Goal: Task Accomplishment & Management: Use online tool/utility

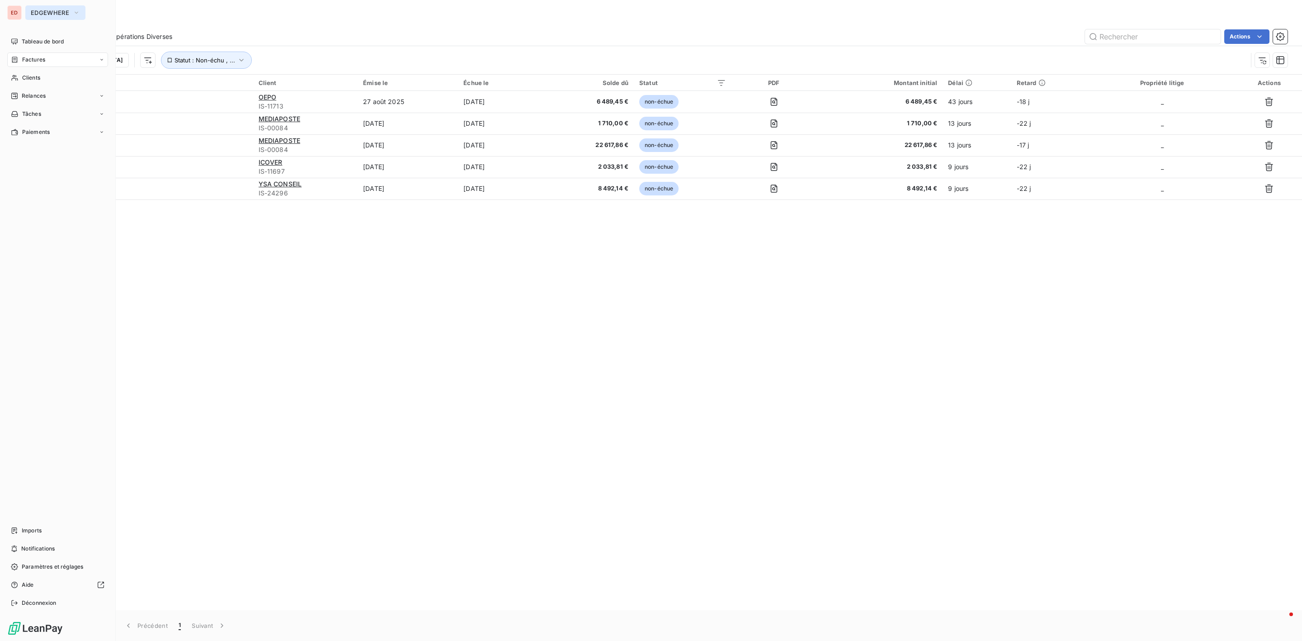
click at [46, 12] on span "EDGEWHERE" at bounding box center [50, 12] width 38 height 7
click at [59, 104] on span "ISOSKELE" at bounding box center [83, 102] width 80 height 9
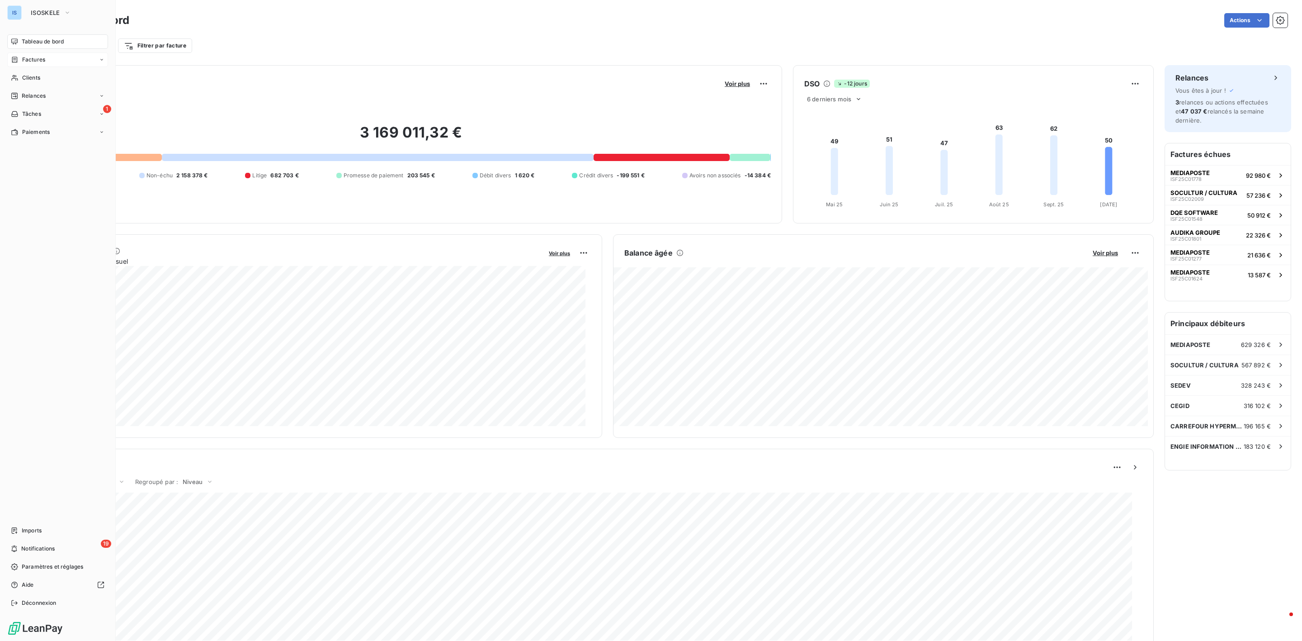
click at [39, 61] on span "Factures" at bounding box center [33, 60] width 23 height 8
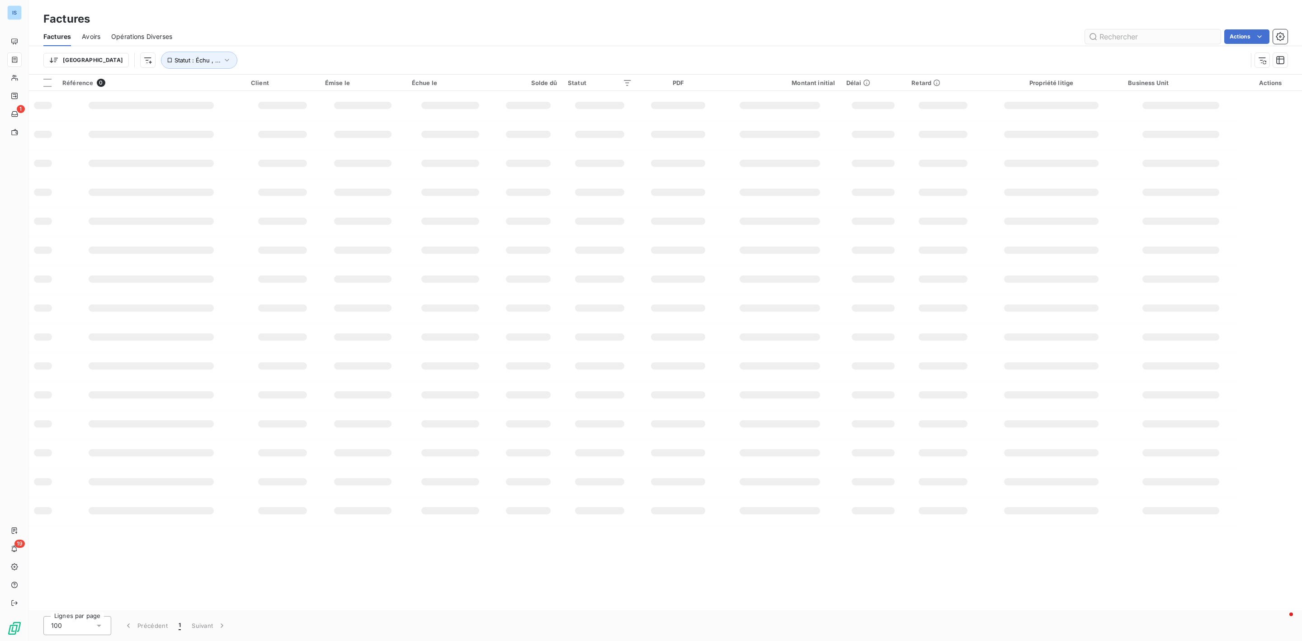
click at [1144, 36] on input "text" at bounding box center [1153, 36] width 136 height 14
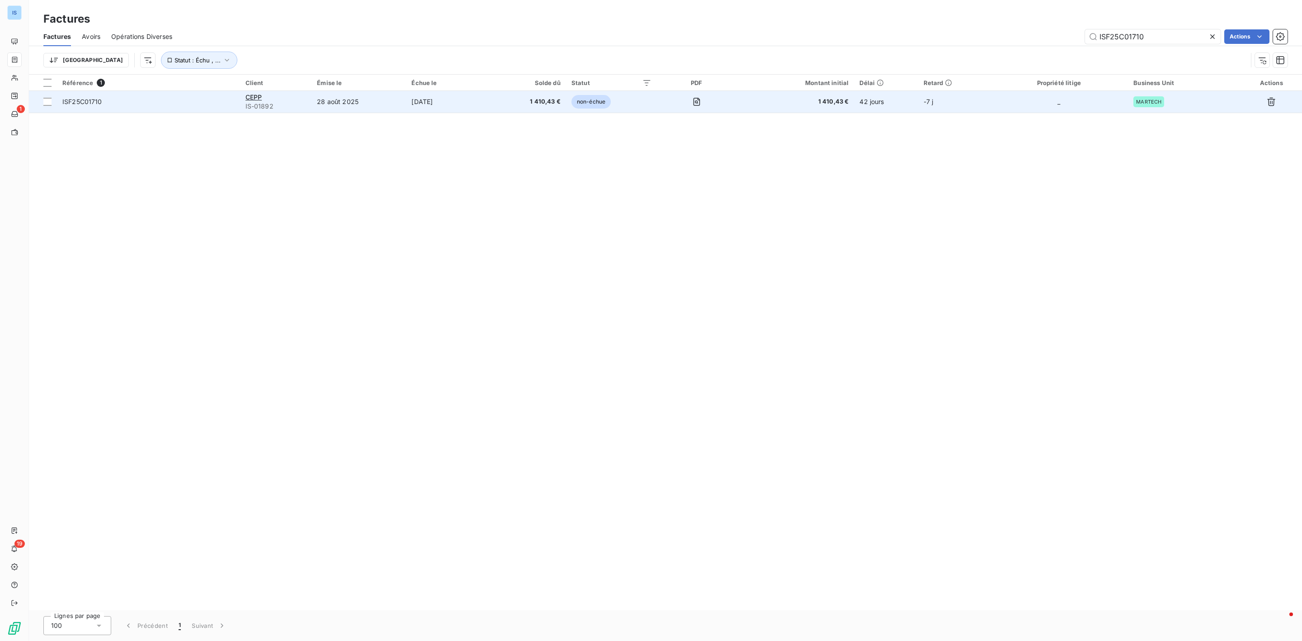
type input "ISF25C01710"
click at [95, 99] on span "ISF25C01710" at bounding box center [82, 102] width 40 height 8
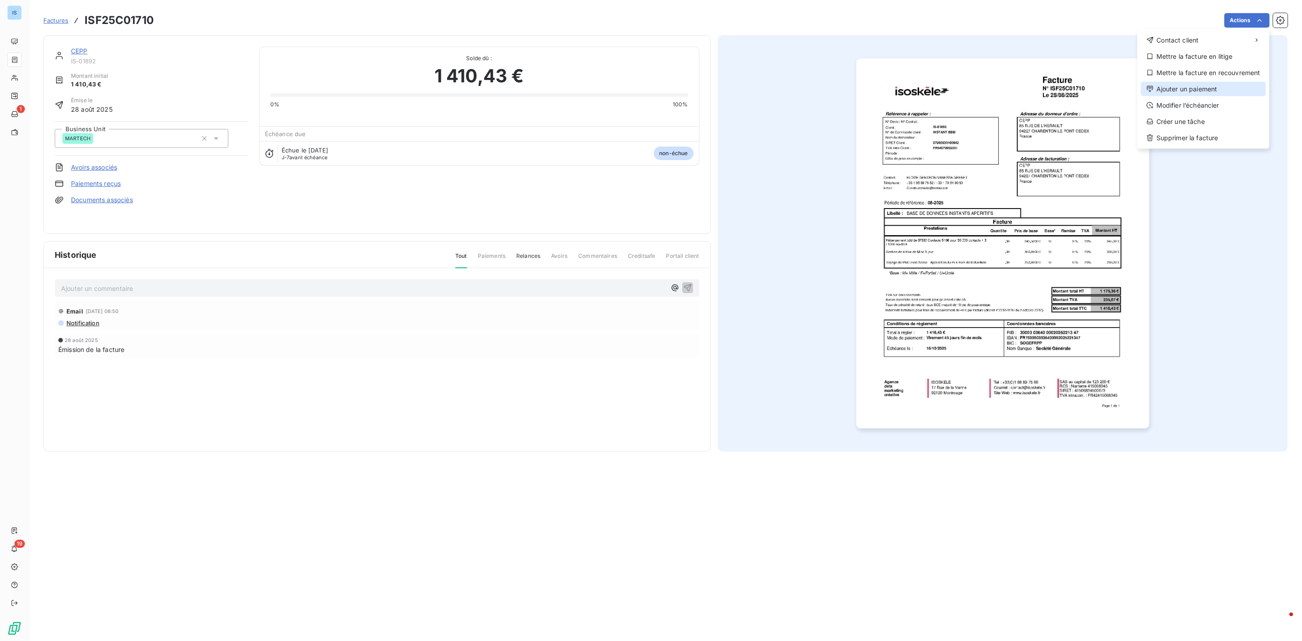
click at [1193, 91] on div "Ajouter un paiement" at bounding box center [1203, 89] width 125 height 14
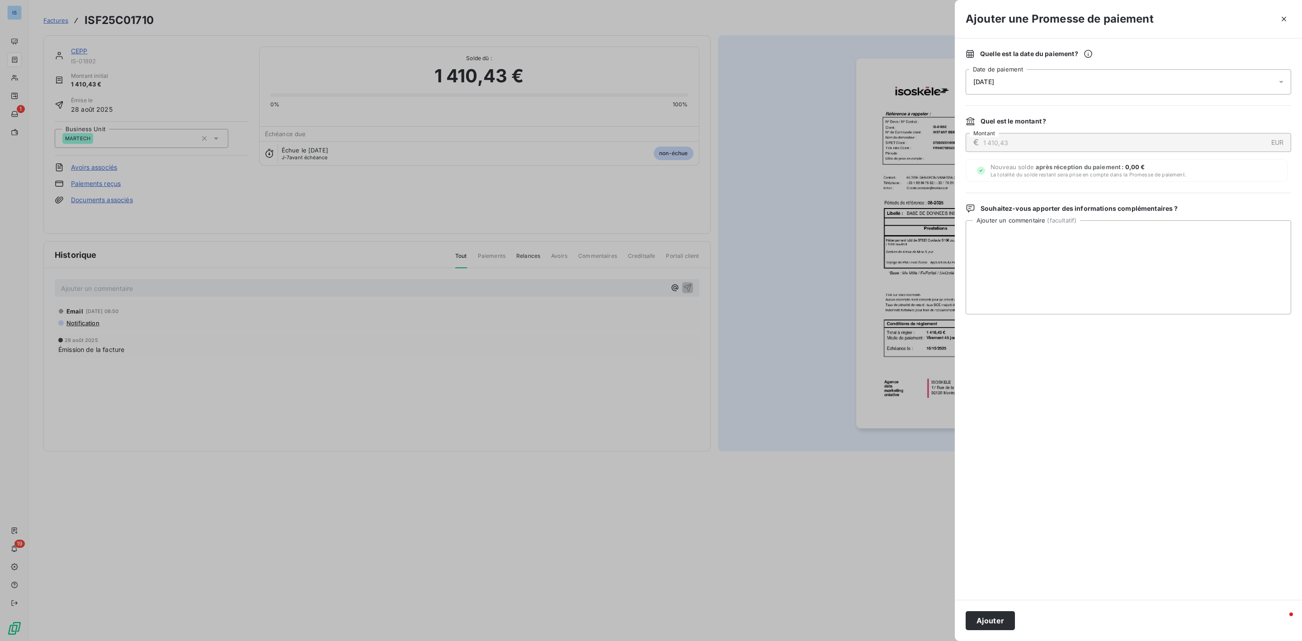
click at [1036, 81] on div "[DATE]" at bounding box center [1129, 81] width 326 height 25
click at [1064, 195] on button "17" at bounding box center [1064, 193] width 18 height 18
click at [1067, 197] on button "17" at bounding box center [1064, 193] width 18 height 18
click at [1155, 239] on textarea "Ajouter un commentaire ( facultatif )" at bounding box center [1129, 267] width 326 height 94
type textarea "avis de virement reçu"
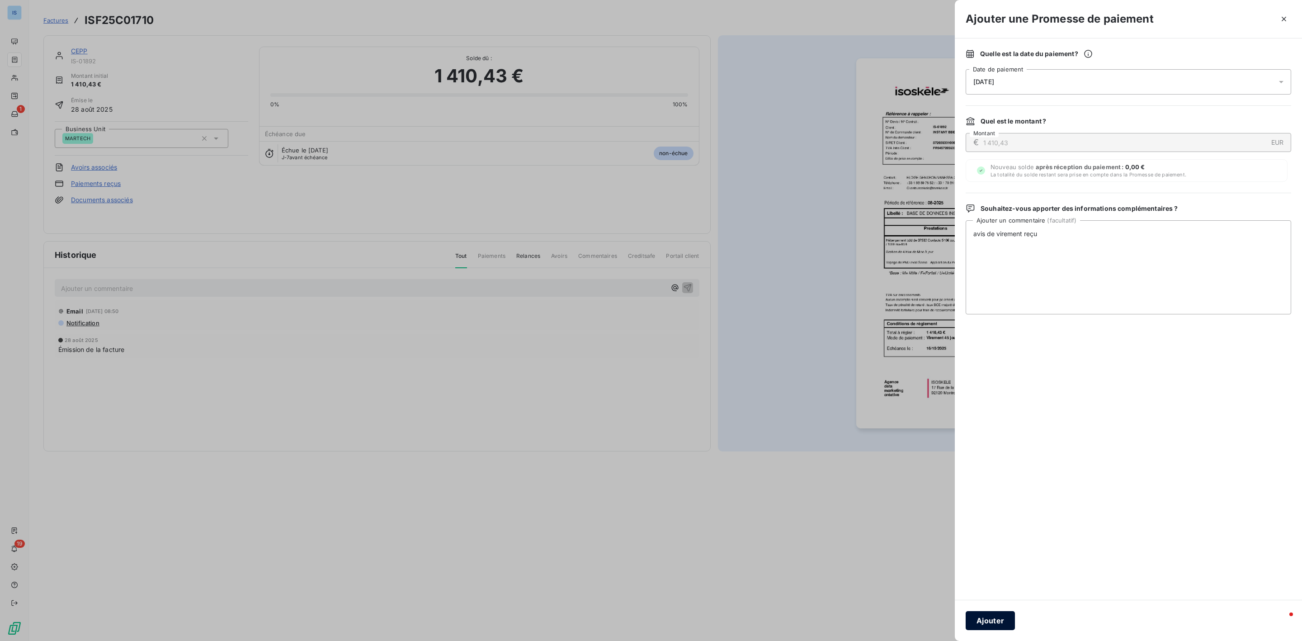
click at [969, 611] on button "Ajouter" at bounding box center [990, 620] width 49 height 19
